Goal: Contribute content

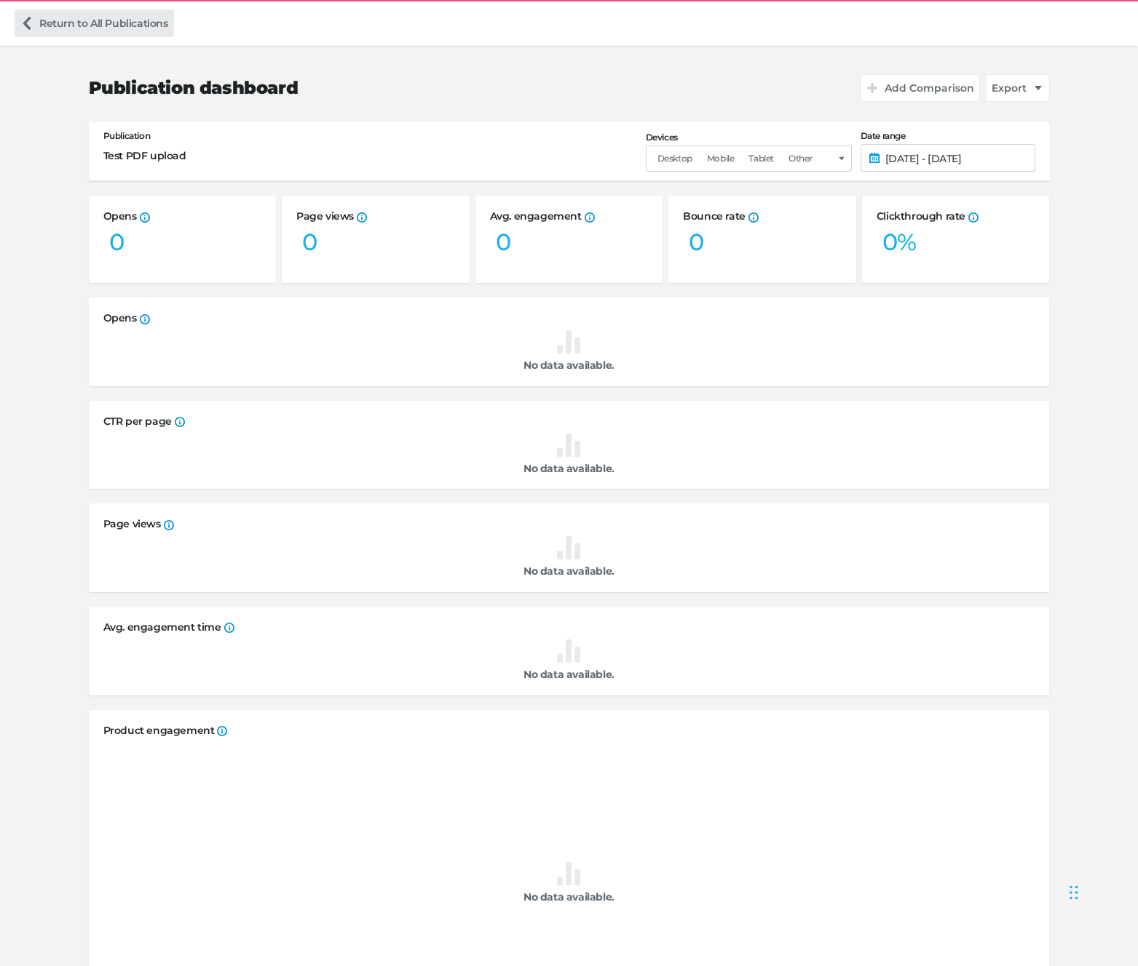
click at [65, 22] on link "Return to All Publications" at bounding box center [94, 23] width 159 height 28
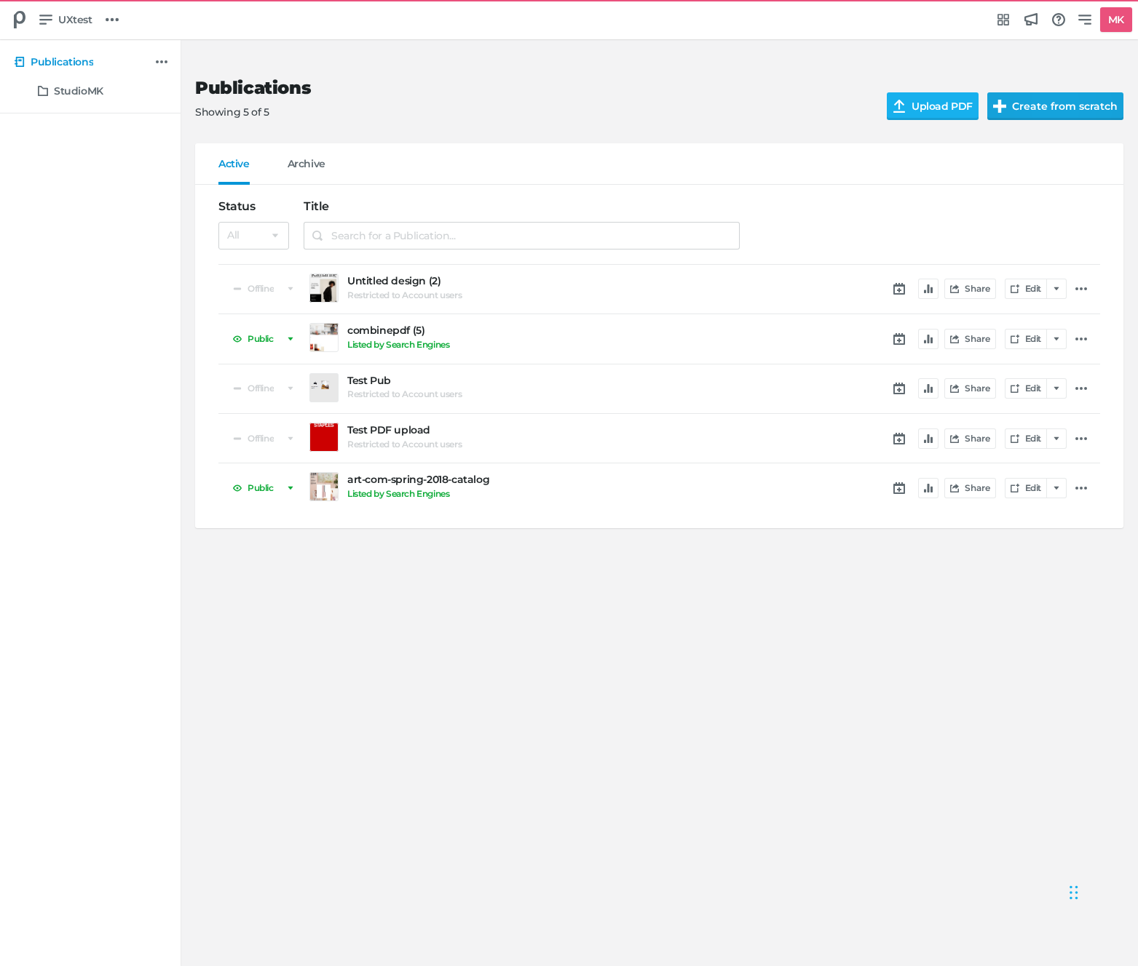
click at [1017, 109] on button "Create from scratch" at bounding box center [1055, 106] width 136 height 28
select select "sp"
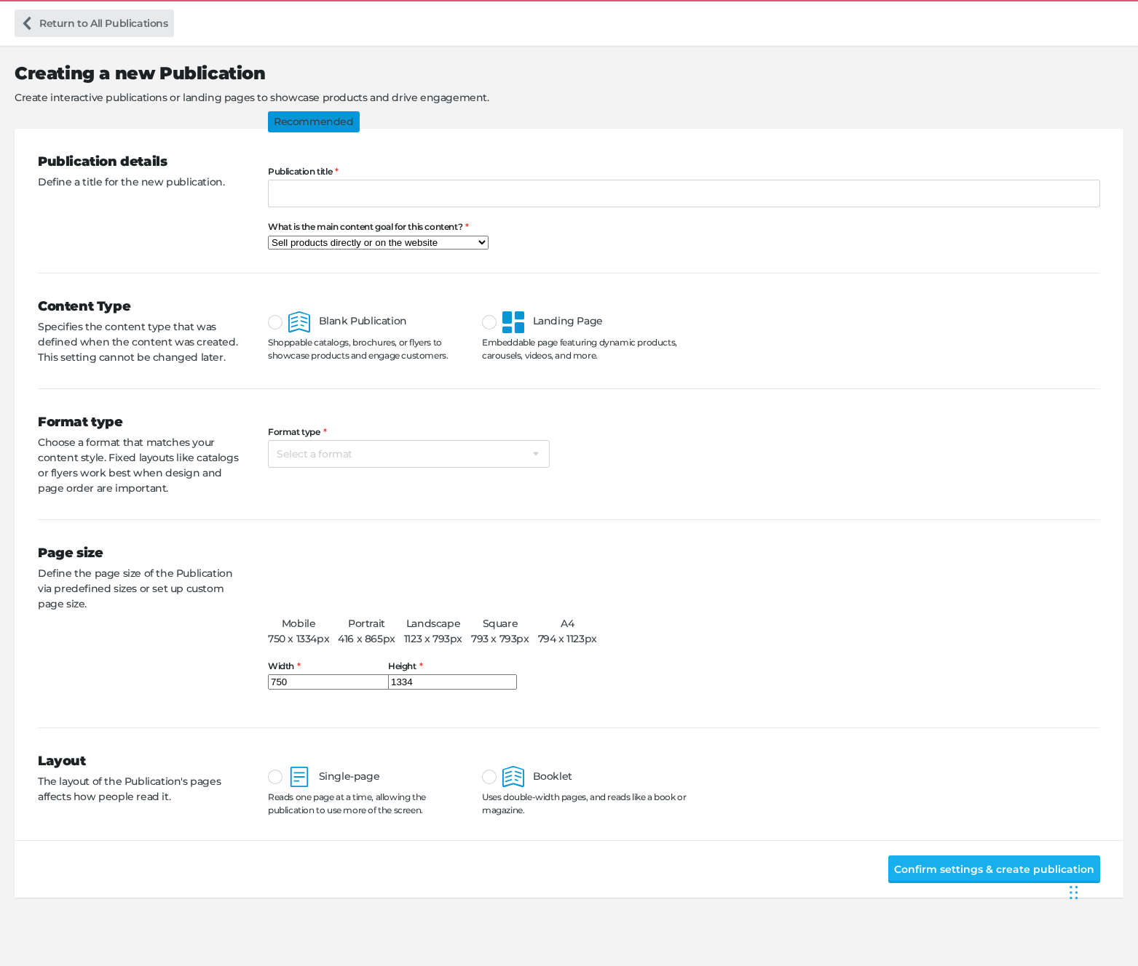
click at [108, 25] on link "Return to All Publications" at bounding box center [94, 23] width 159 height 28
